Goal: Task Accomplishment & Management: Manage account settings

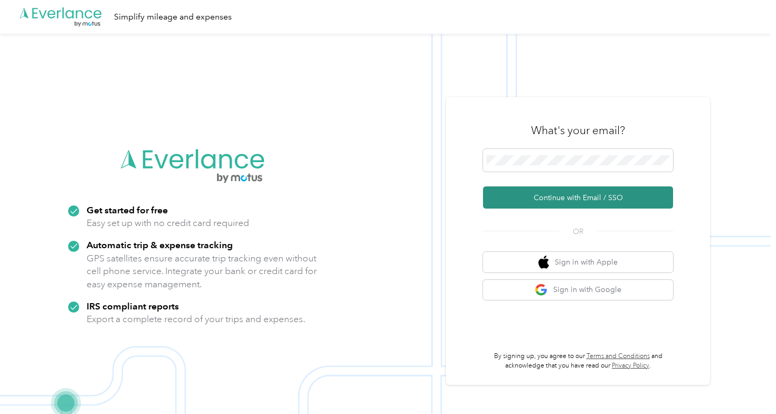
click at [525, 198] on button "Continue with Email / SSO" at bounding box center [578, 197] width 190 height 22
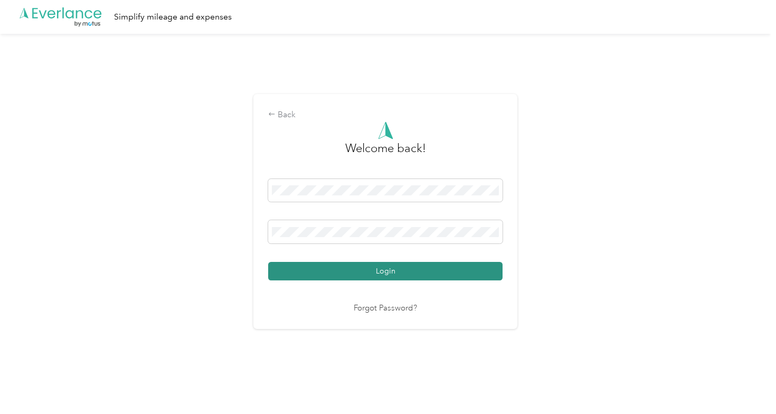
click at [373, 276] on button "Login" at bounding box center [385, 271] width 234 height 18
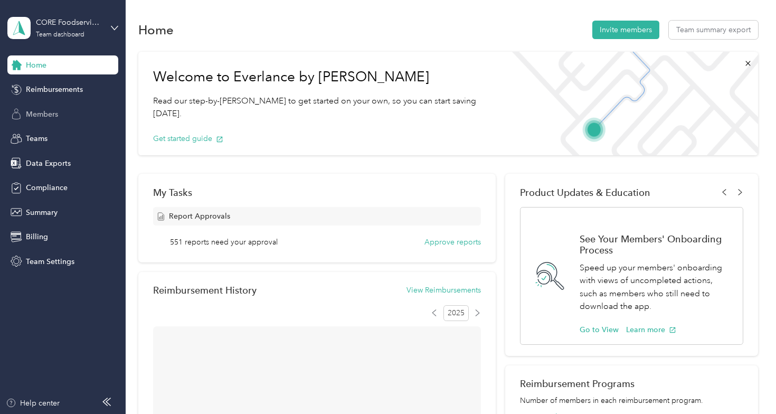
click at [64, 116] on div "Members" at bounding box center [62, 113] width 111 height 19
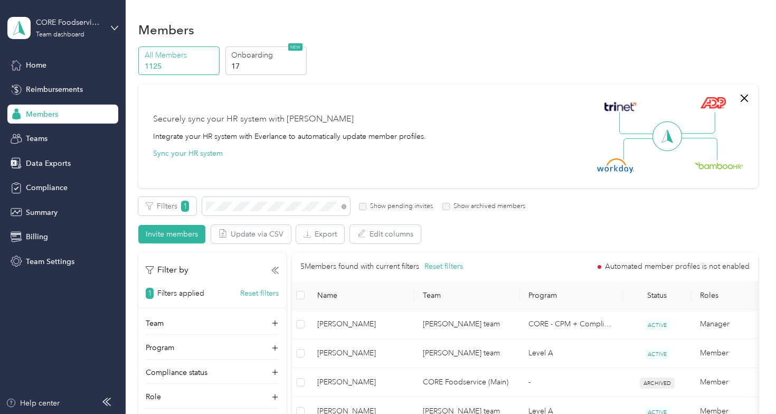
drag, startPoint x: 260, startPoint y: 201, endPoint x: 357, endPoint y: 354, distance: 181.7
click at [357, 354] on span "[PERSON_NAME]" at bounding box center [361, 353] width 89 height 12
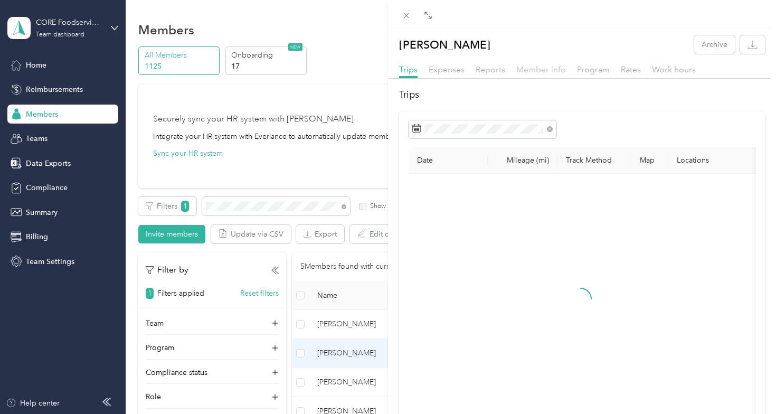
click at [550, 68] on span "Member info" at bounding box center [541, 69] width 50 height 10
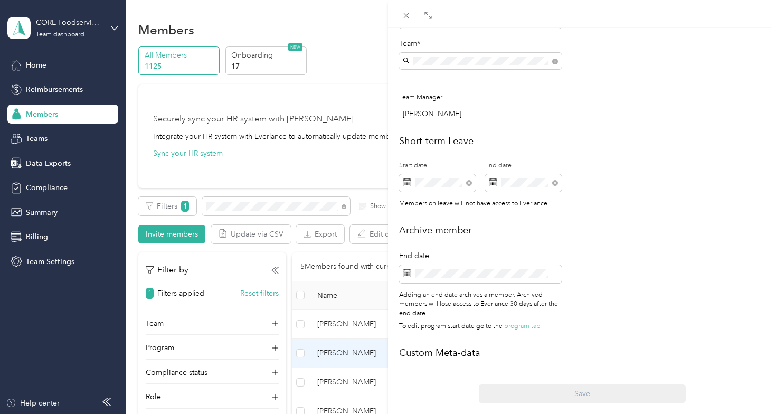
scroll to position [380, 0]
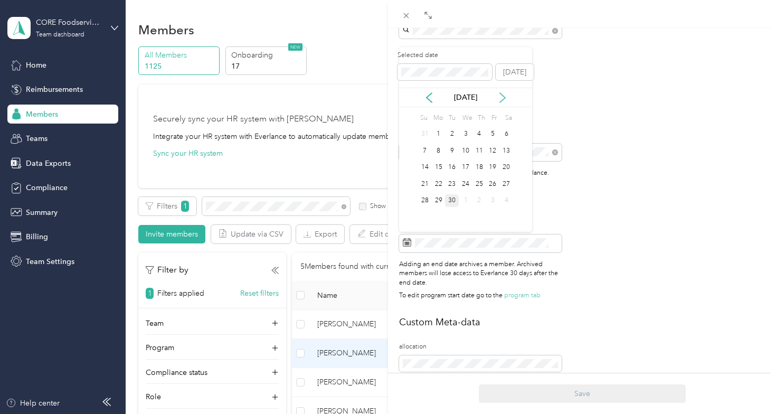
click at [501, 97] on icon at bounding box center [502, 97] width 11 height 11
click at [490, 153] on div "10" at bounding box center [493, 150] width 14 height 13
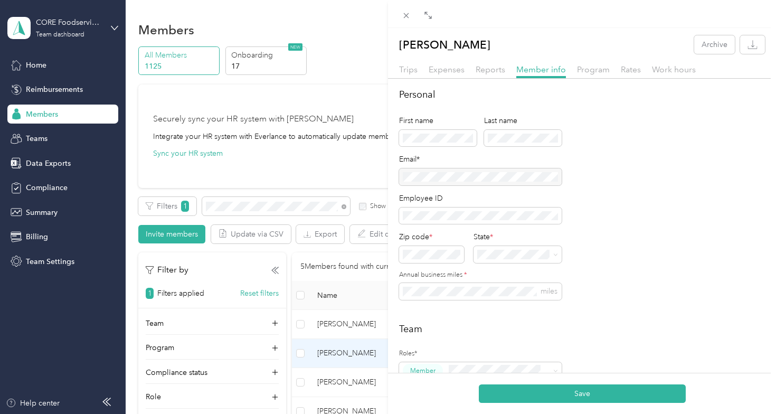
scroll to position [0, 0]
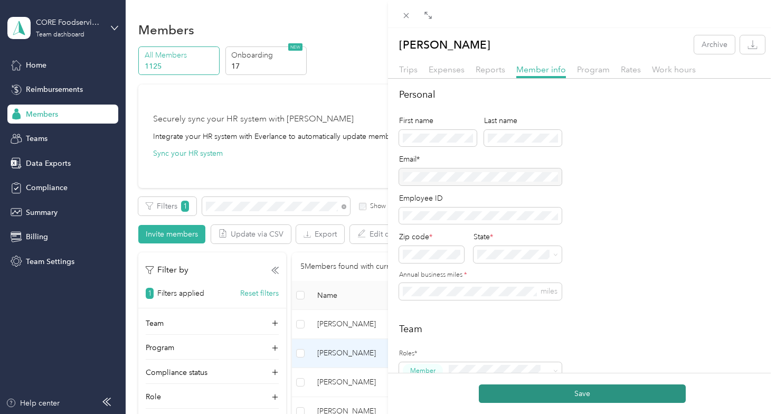
click at [587, 391] on button "Save" at bounding box center [582, 393] width 207 height 18
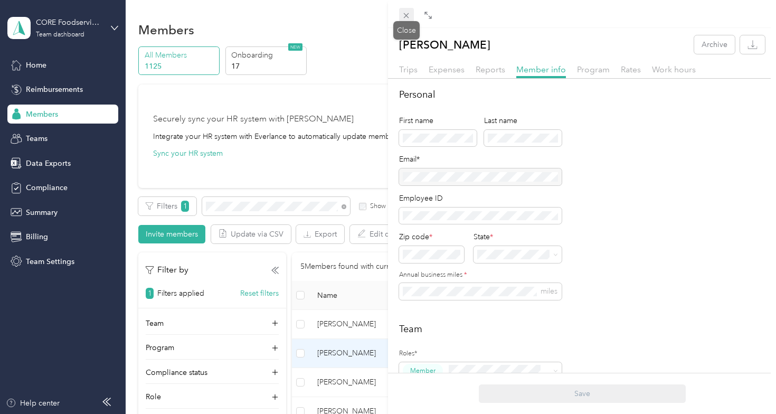
click at [405, 16] on icon at bounding box center [406, 15] width 9 height 9
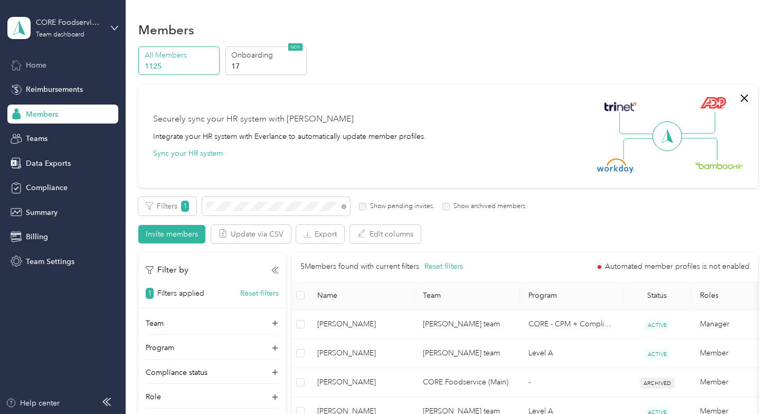
click at [51, 60] on div "Home" at bounding box center [62, 64] width 111 height 19
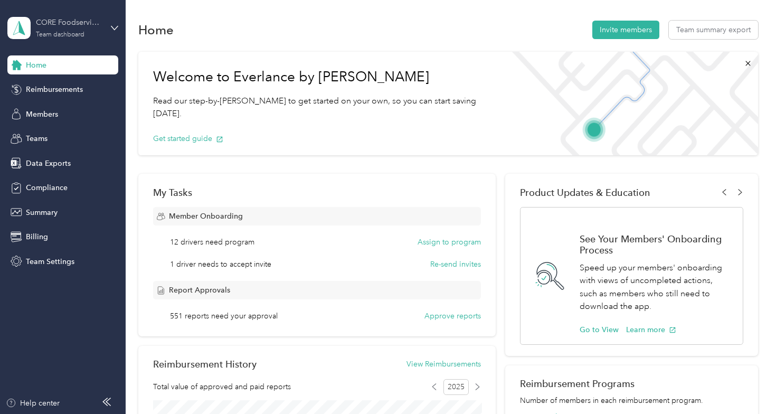
click at [75, 30] on div "CORE Foodservice (Main) Team dashboard" at bounding box center [69, 27] width 66 height 21
click at [94, 127] on div "Log out" at bounding box center [118, 133] width 207 height 18
